Goal: Task Accomplishment & Management: Manage account settings

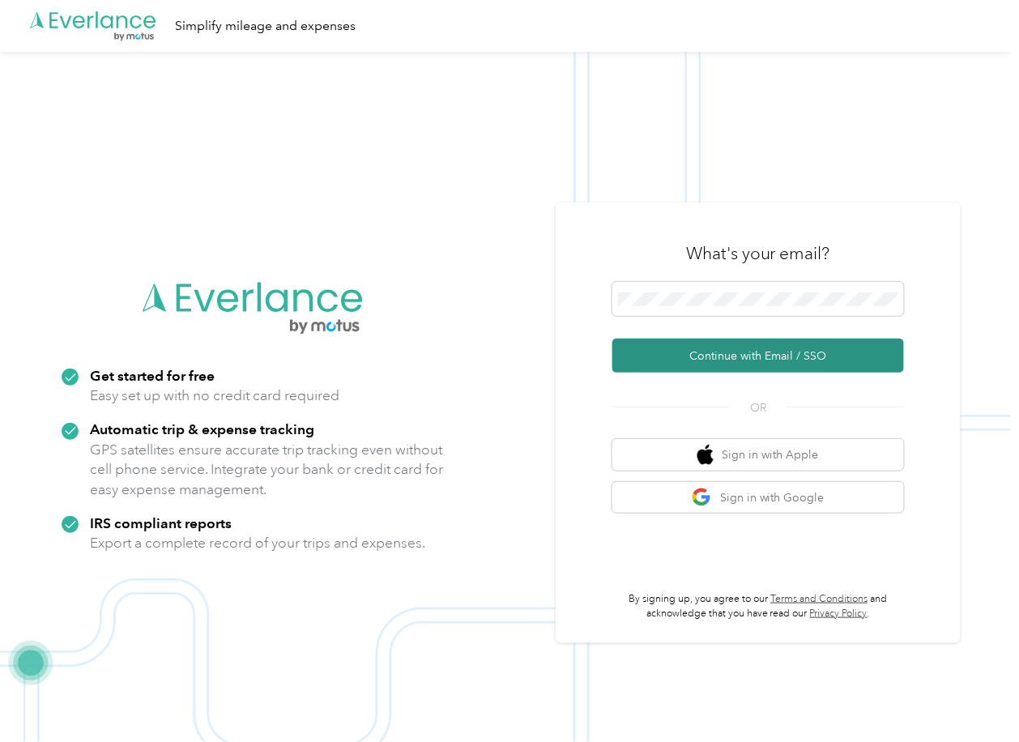
click at [683, 351] on button "Continue with Email / SSO" at bounding box center [758, 356] width 292 height 34
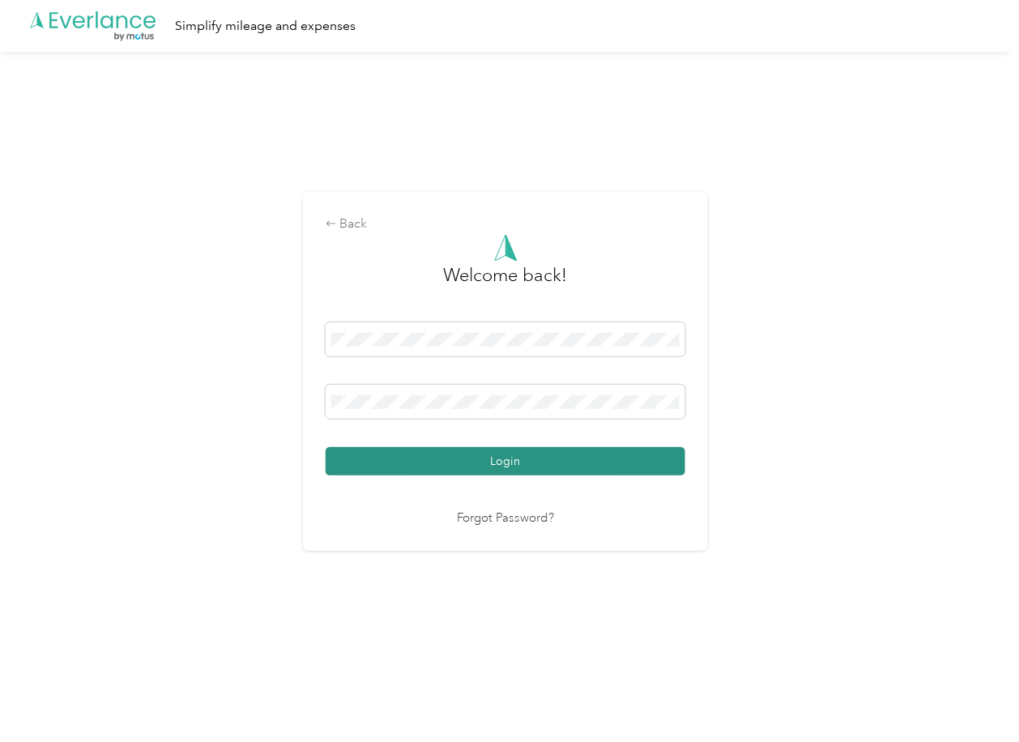
click at [393, 464] on button "Login" at bounding box center [506, 461] width 360 height 28
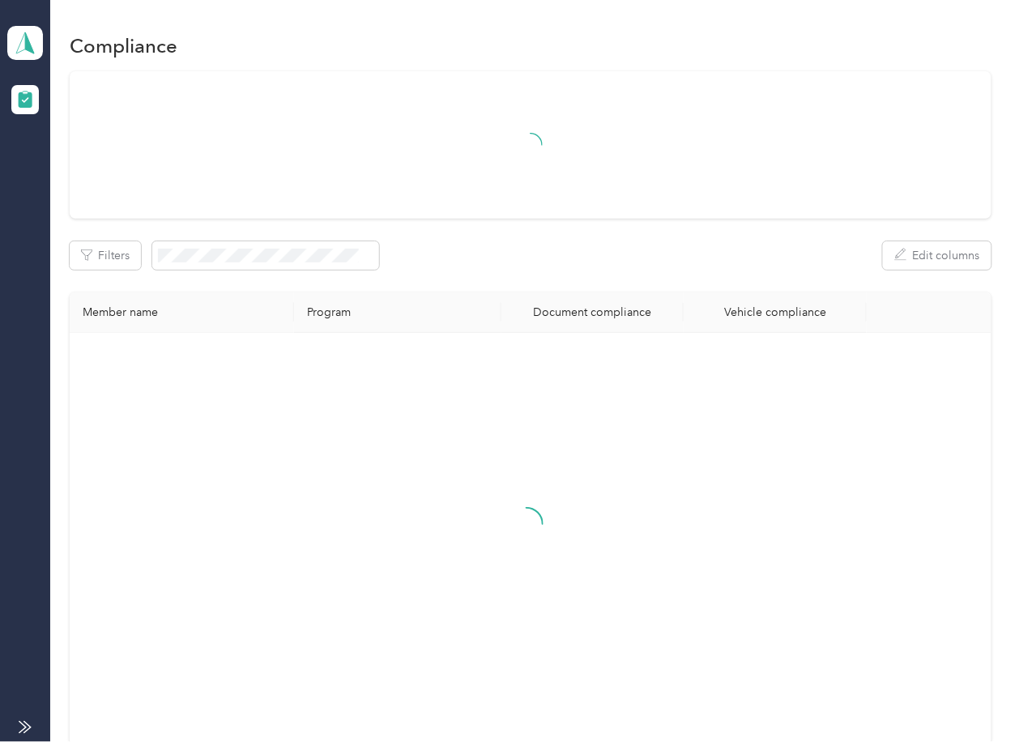
drag, startPoint x: 520, startPoint y: 302, endPoint x: 392, endPoint y: 237, distance: 143.5
click at [520, 302] on th "Document compliance" at bounding box center [592, 312] width 182 height 41
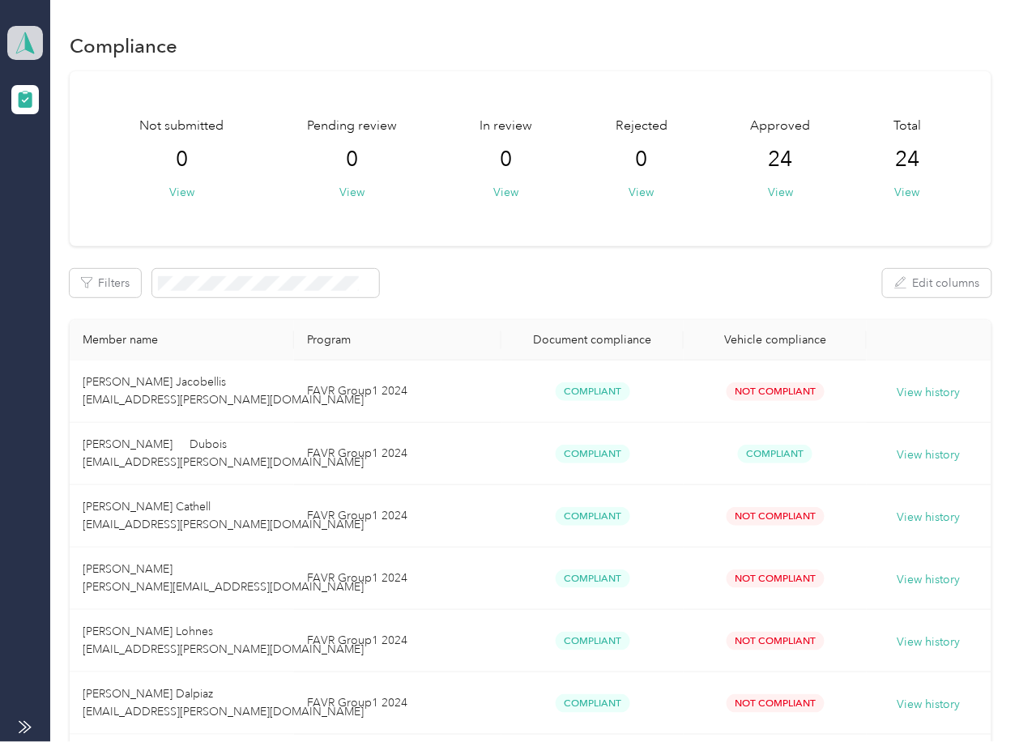
click at [37, 47] on span at bounding box center [25, 43] width 36 height 34
click at [110, 168] on div "Log out" at bounding box center [178, 169] width 318 height 28
